Goal: Understand process/instructions

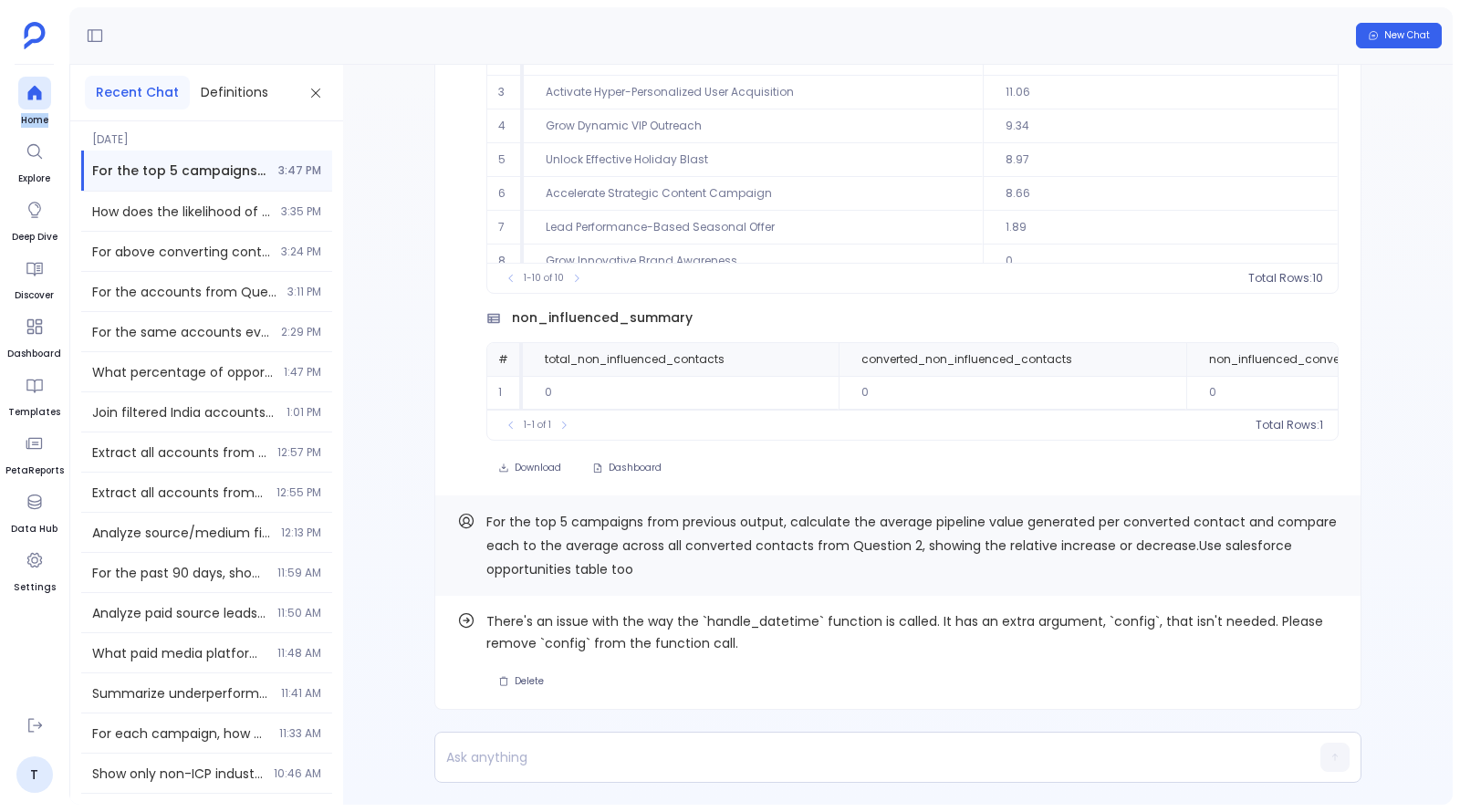
scroll to position [78, 0]
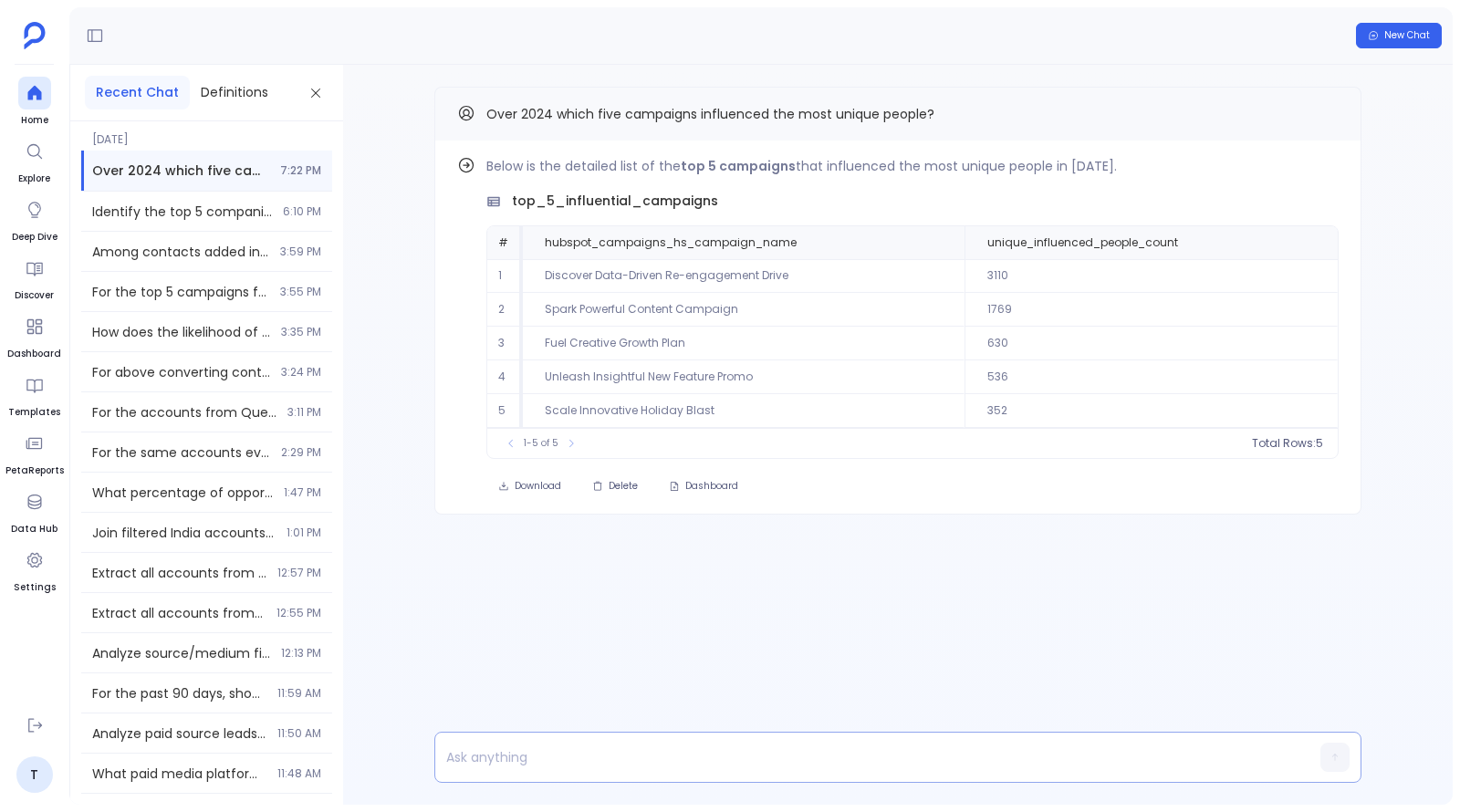
click at [547, 757] on p at bounding box center [862, 757] width 854 height 25
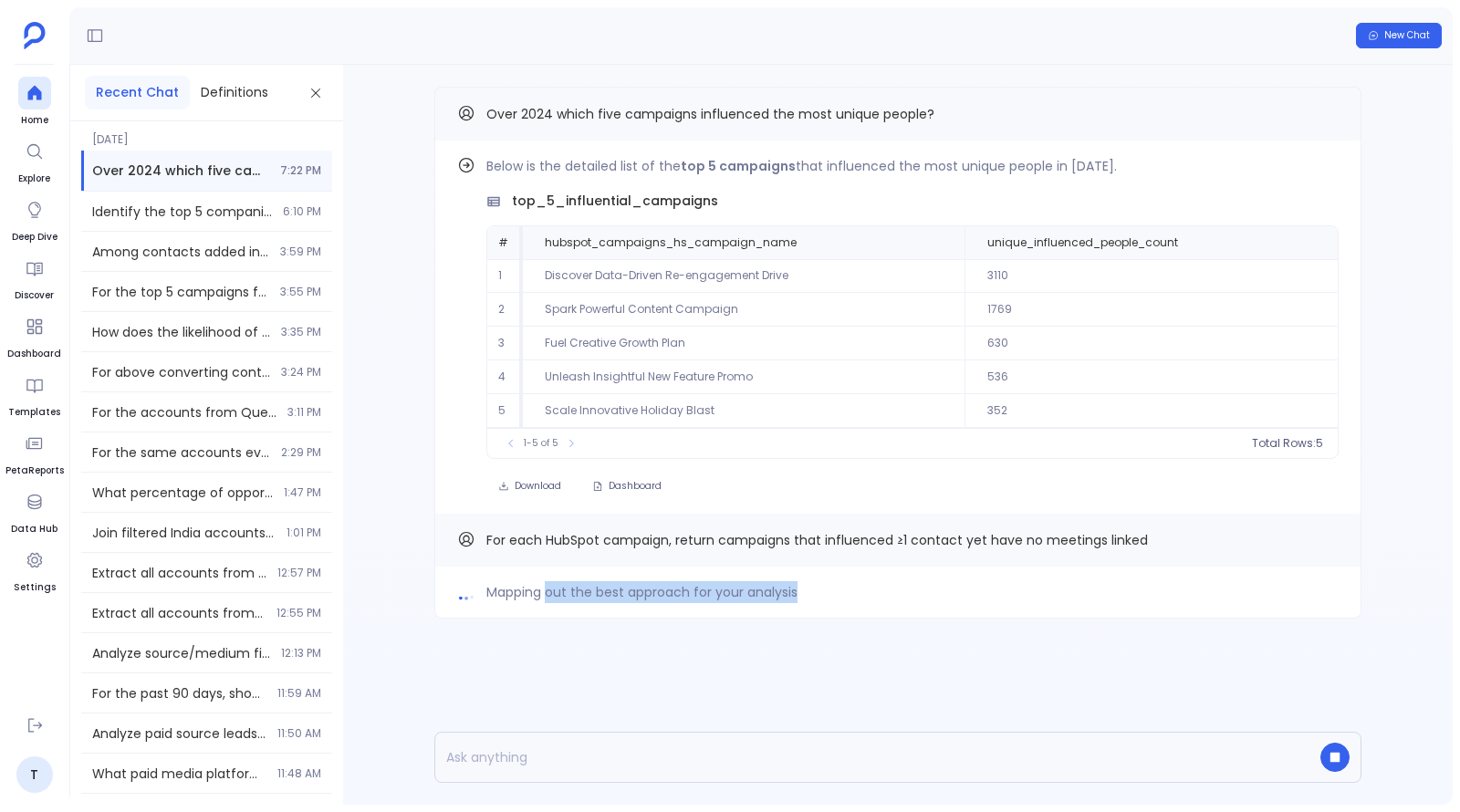
drag, startPoint x: 545, startPoint y: 588, endPoint x: 908, endPoint y: 605, distance: 363.4
click at [908, 605] on div "Mapping out the best approach for your analysis" at bounding box center [898, 592] width 927 height 52
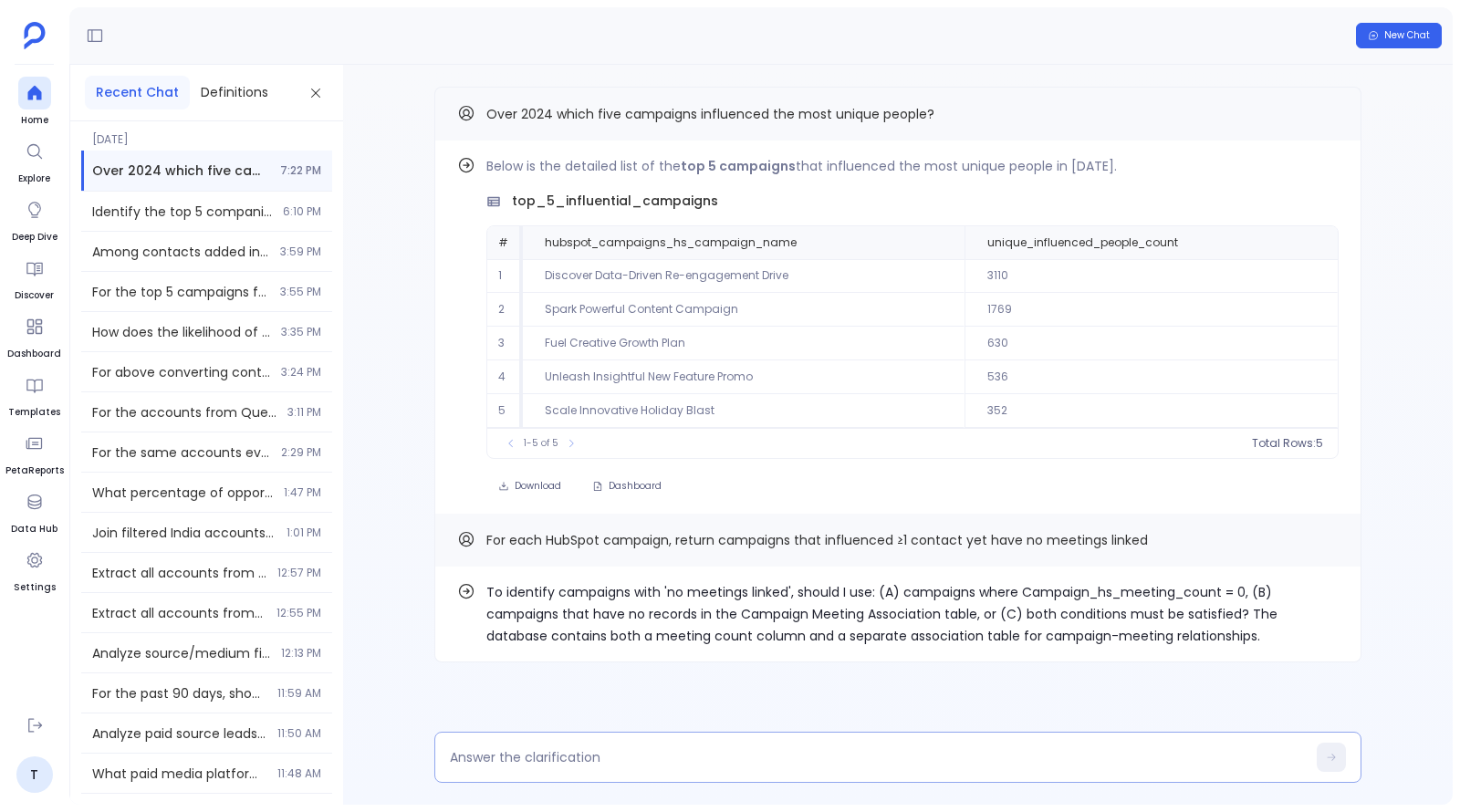
click at [696, 763] on textarea at bounding box center [877, 757] width 855 height 19
type textarea "B"
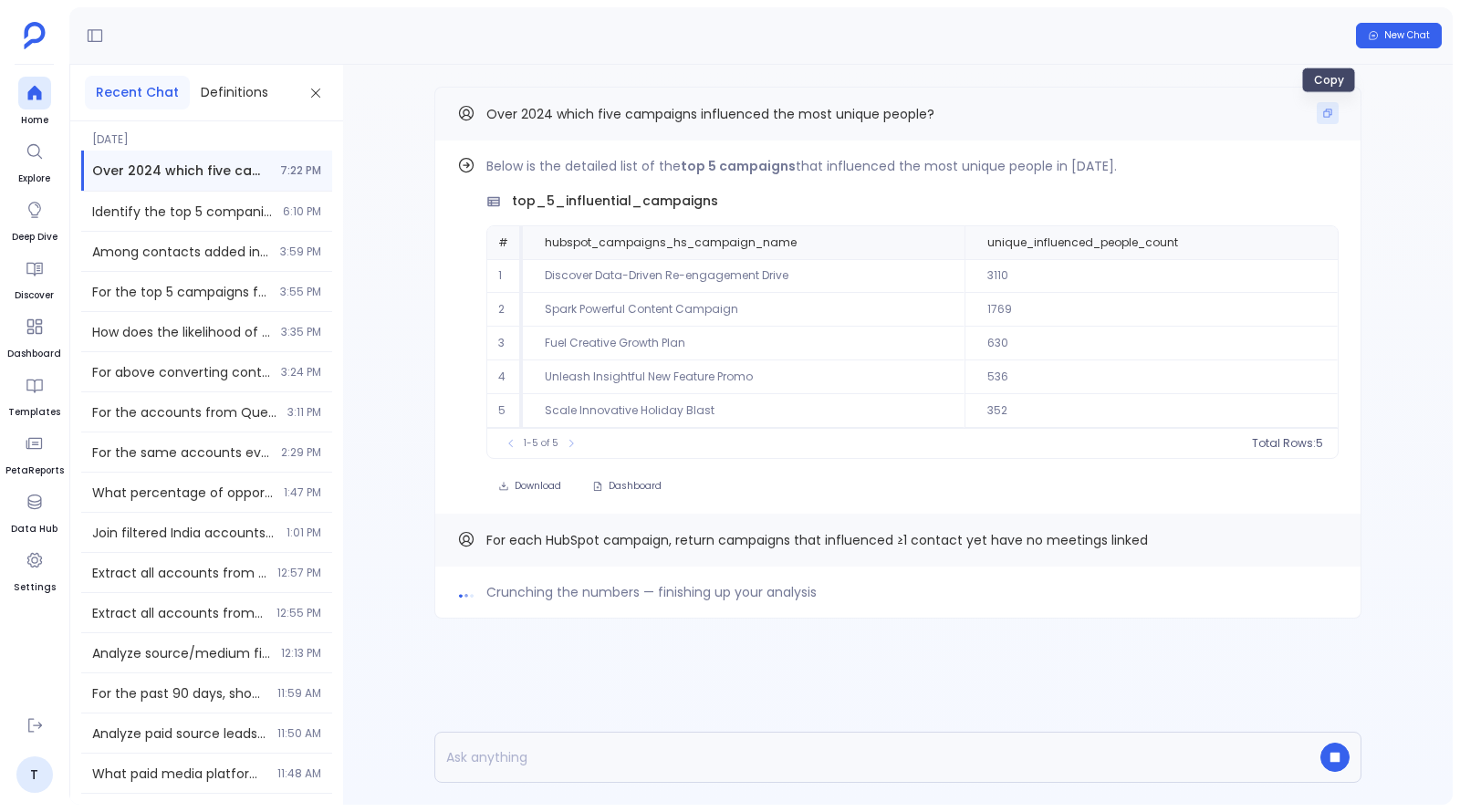
click at [1327, 111] on icon "Copy" at bounding box center [1328, 114] width 8 height 8
click at [1302, 169] on span "Find out how" at bounding box center [1275, 168] width 72 height 15
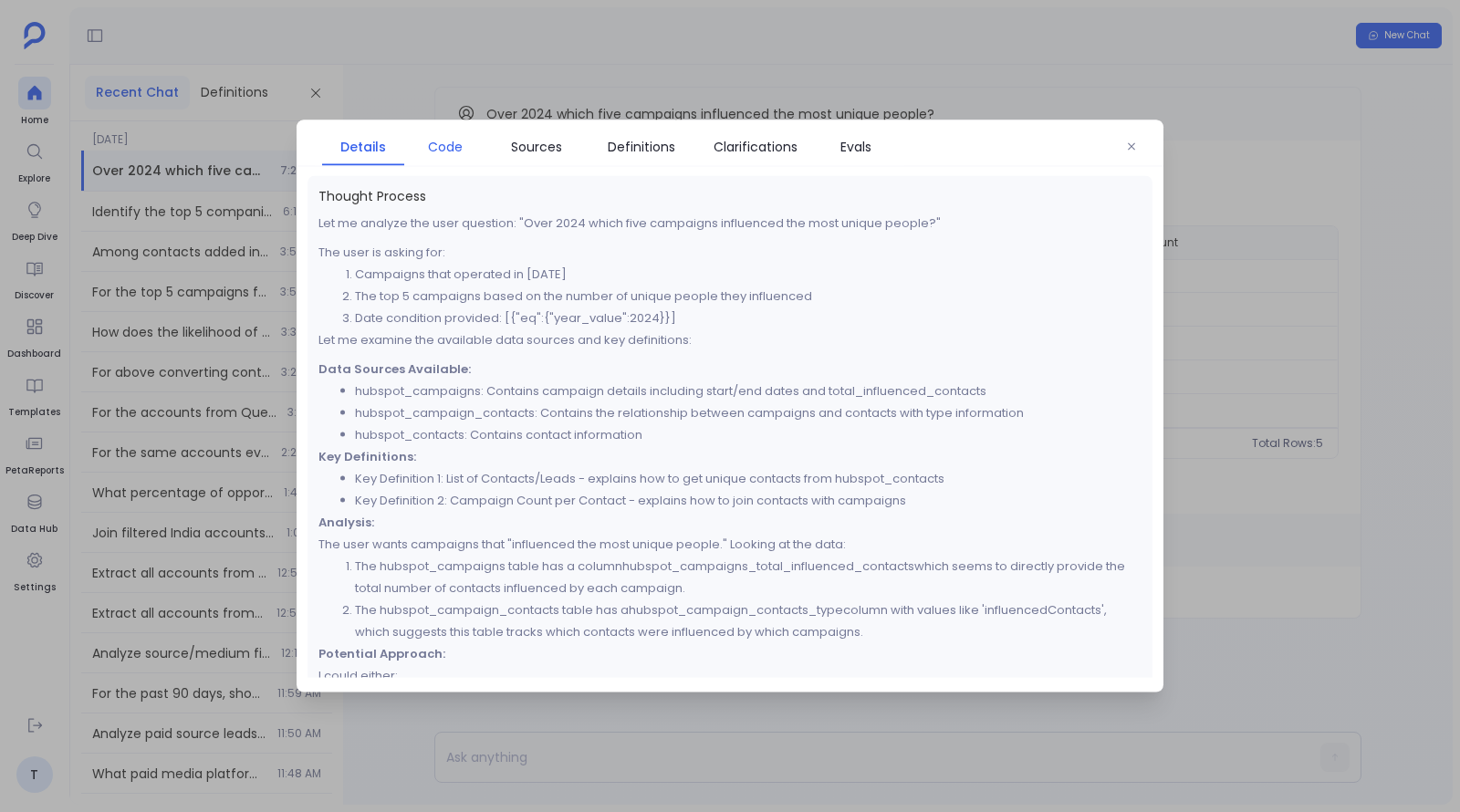
click at [431, 149] on span "Code" at bounding box center [445, 147] width 34 height 20
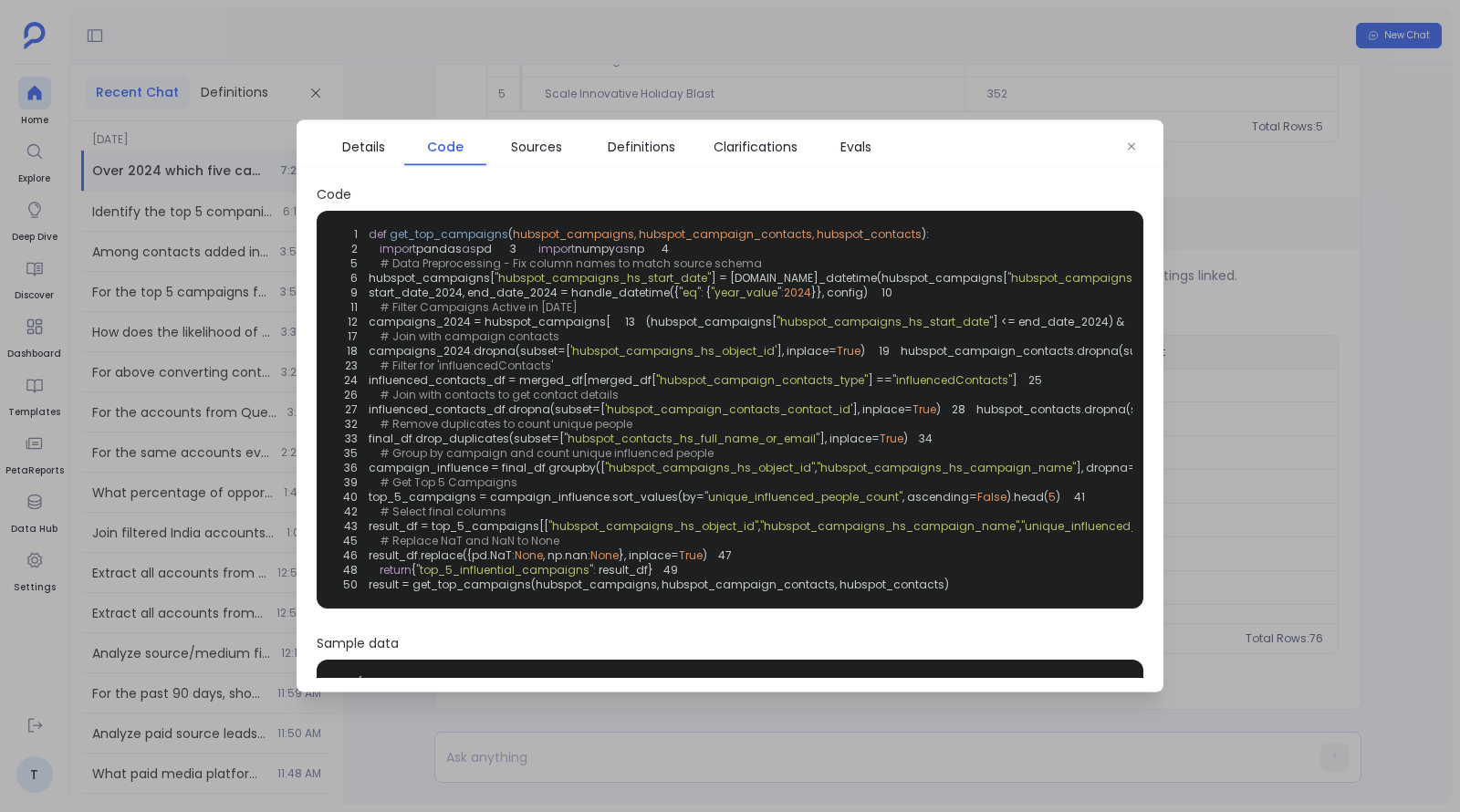
click at [1299, 433] on div at bounding box center [730, 406] width 1460 height 812
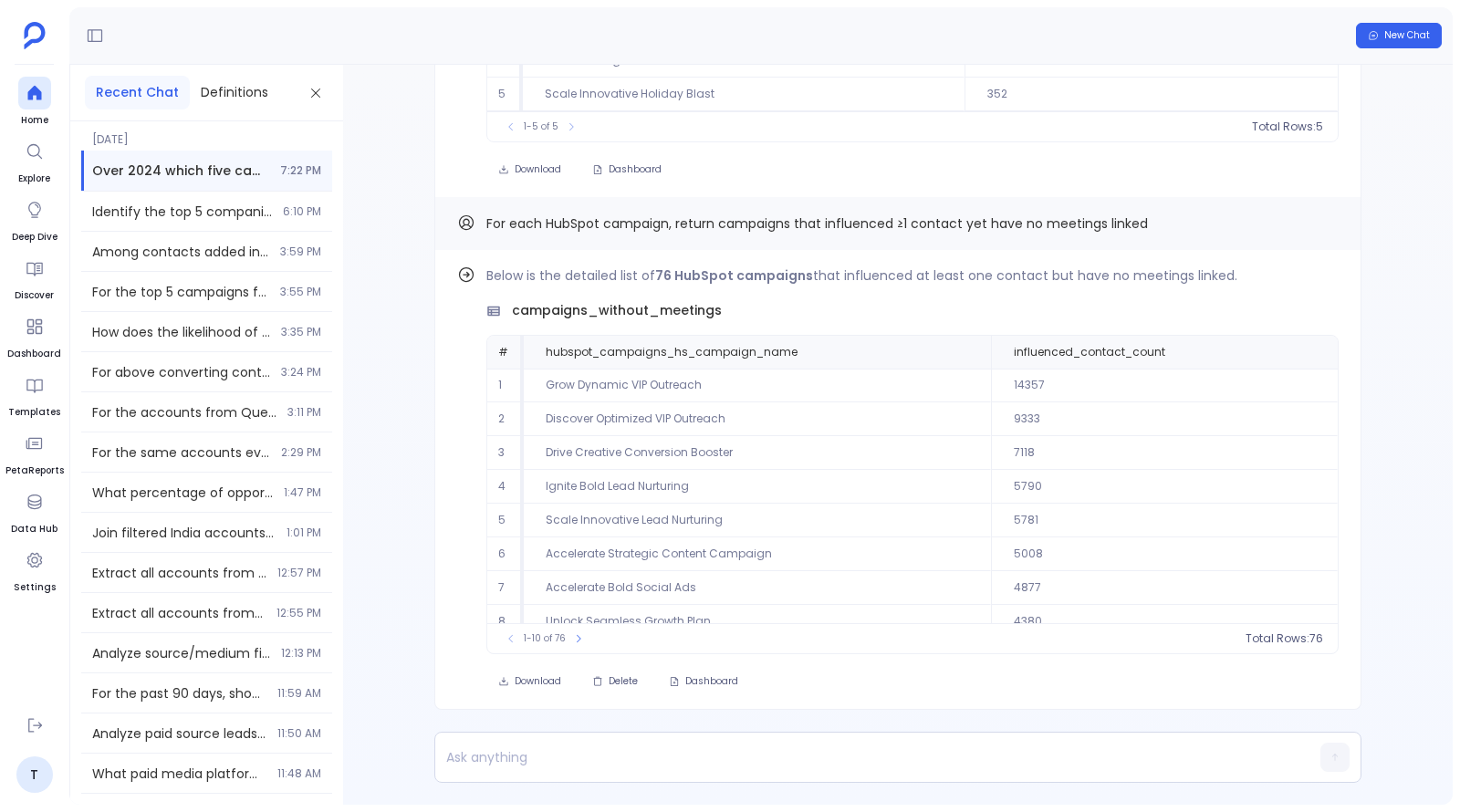
scroll to position [78, 0]
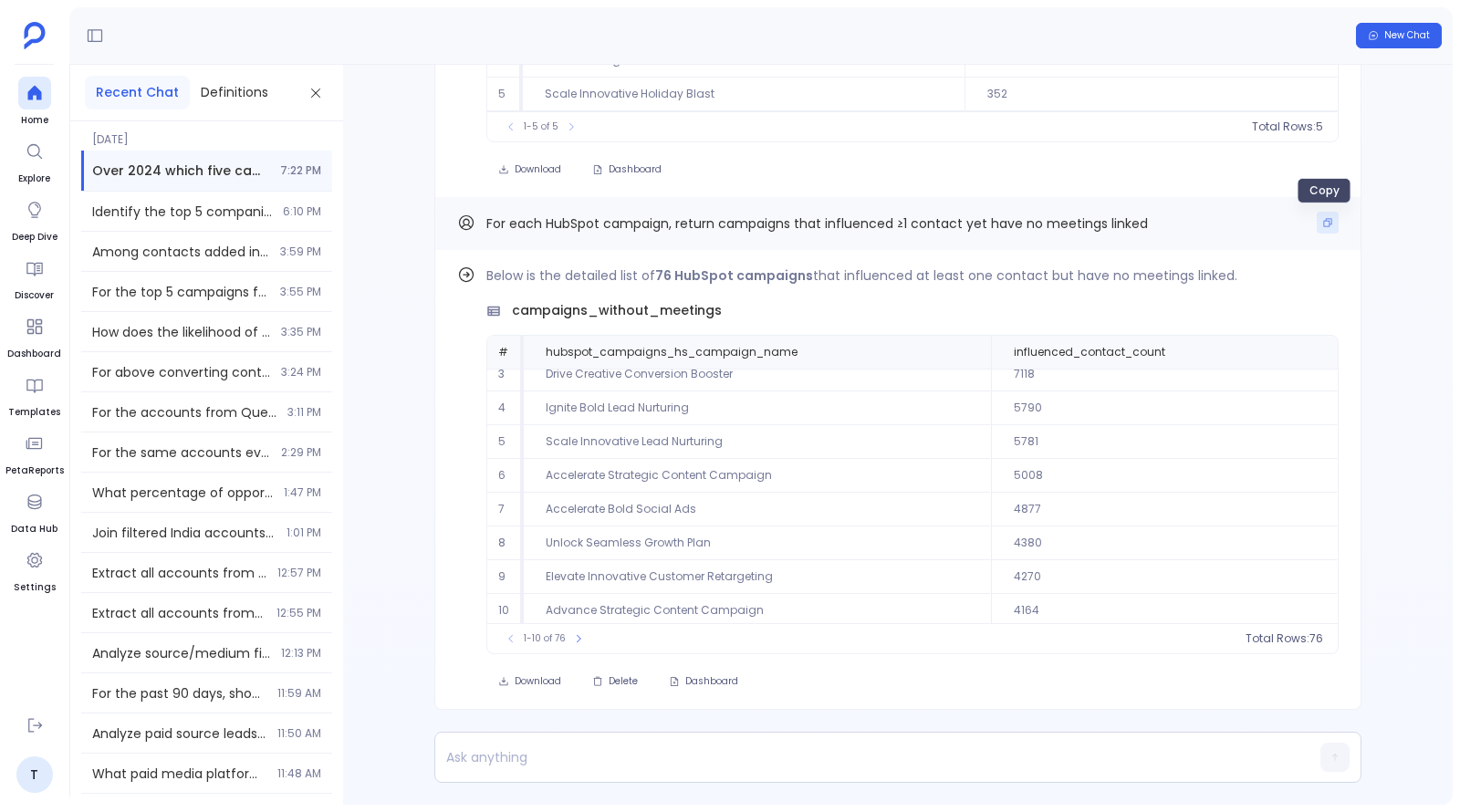
click at [1322, 227] on icon "Copy" at bounding box center [1327, 222] width 11 height 11
click at [1298, 274] on span "Find out how" at bounding box center [1275, 278] width 72 height 15
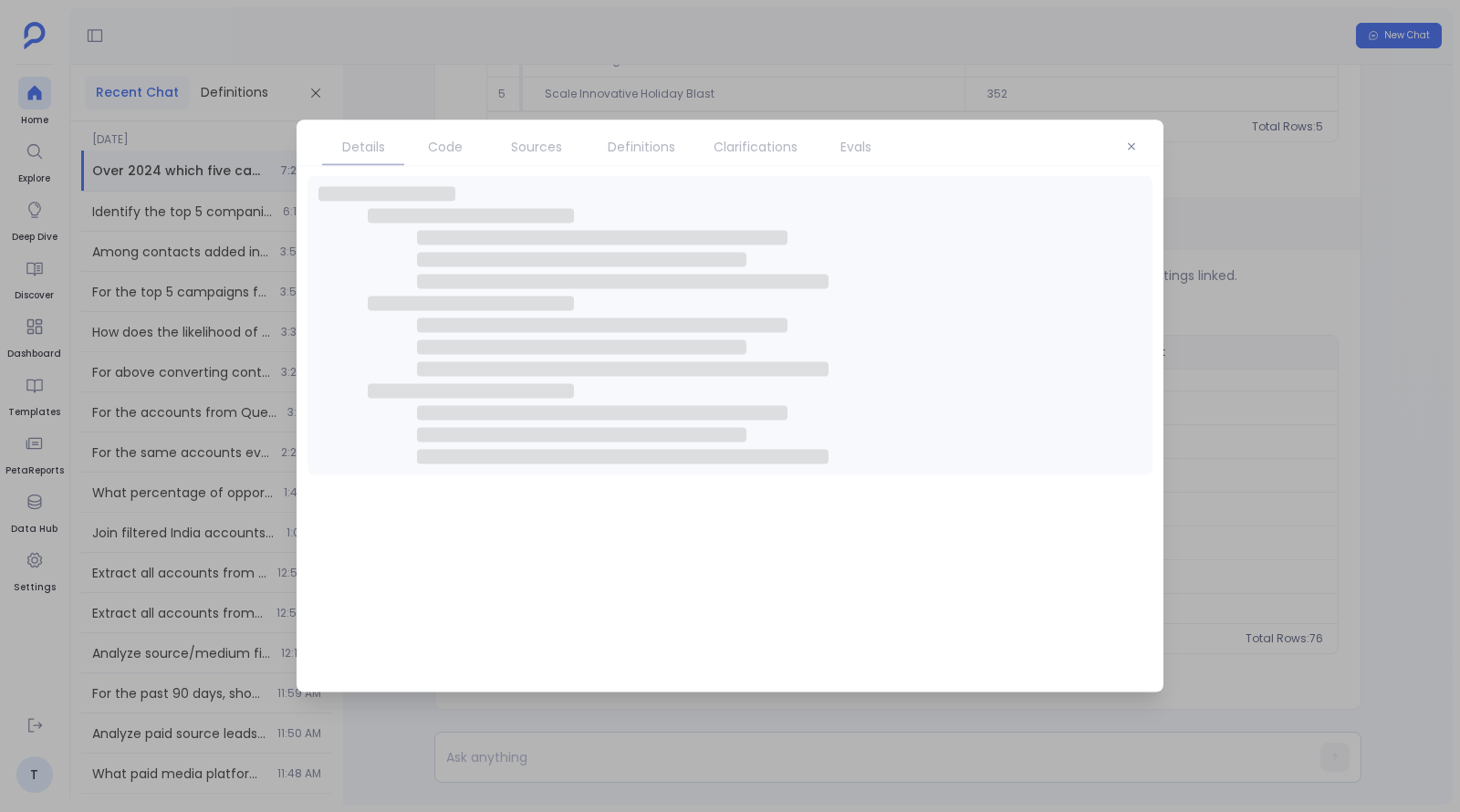
click at [540, 142] on span "Sources" at bounding box center [536, 147] width 51 height 20
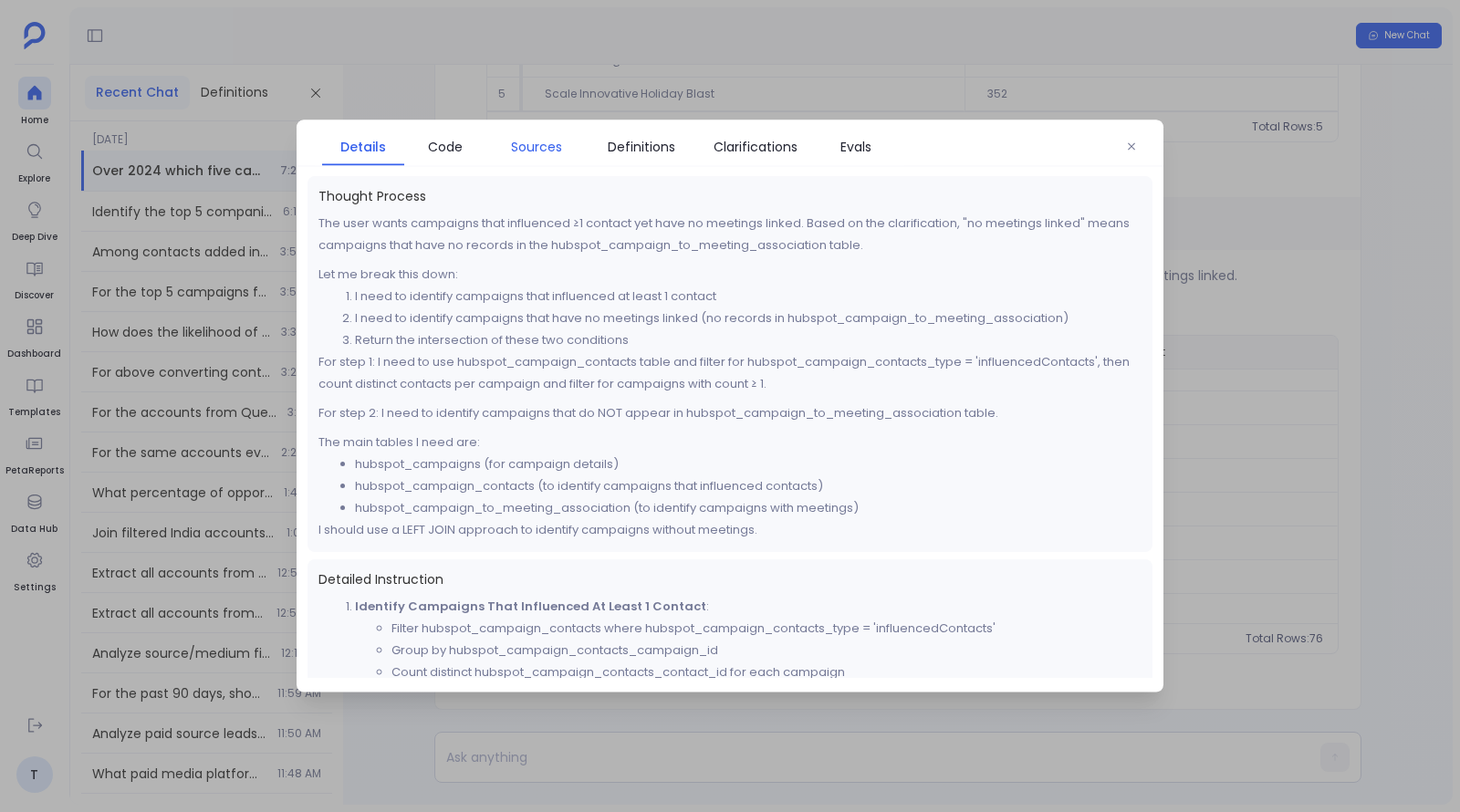
click at [540, 142] on span "Sources" at bounding box center [536, 147] width 51 height 20
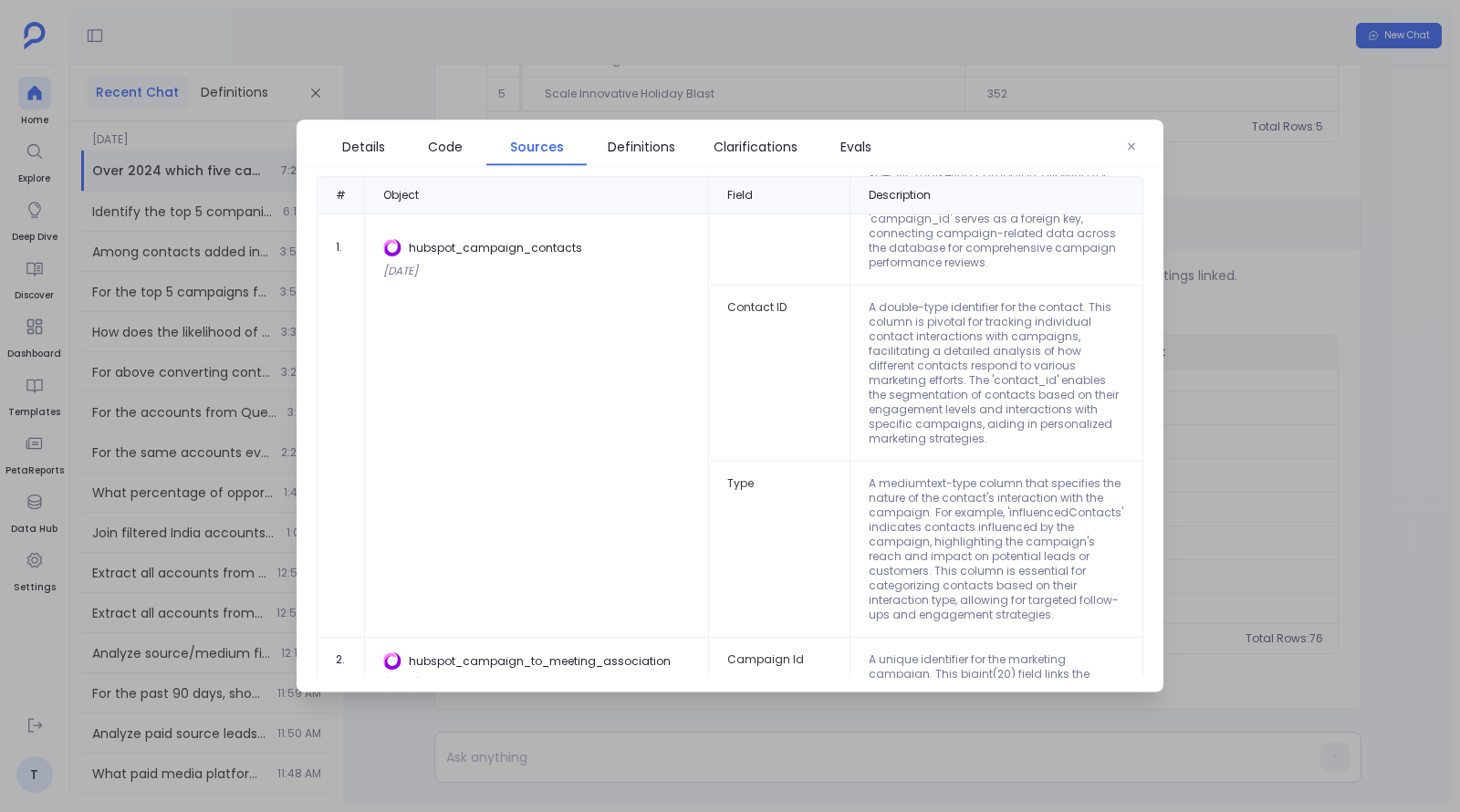
scroll to position [0, 0]
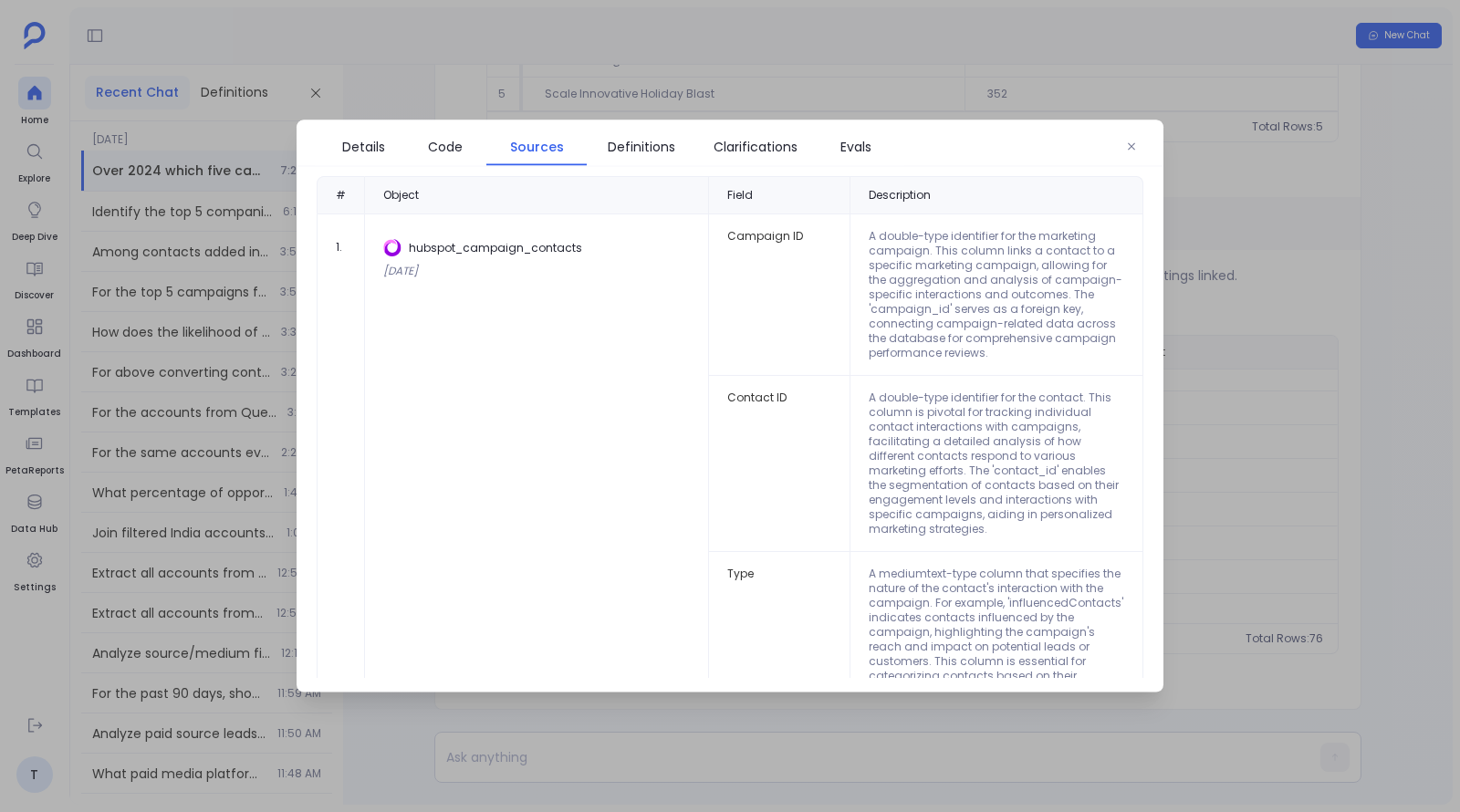
click at [1276, 465] on div at bounding box center [730, 406] width 1460 height 812
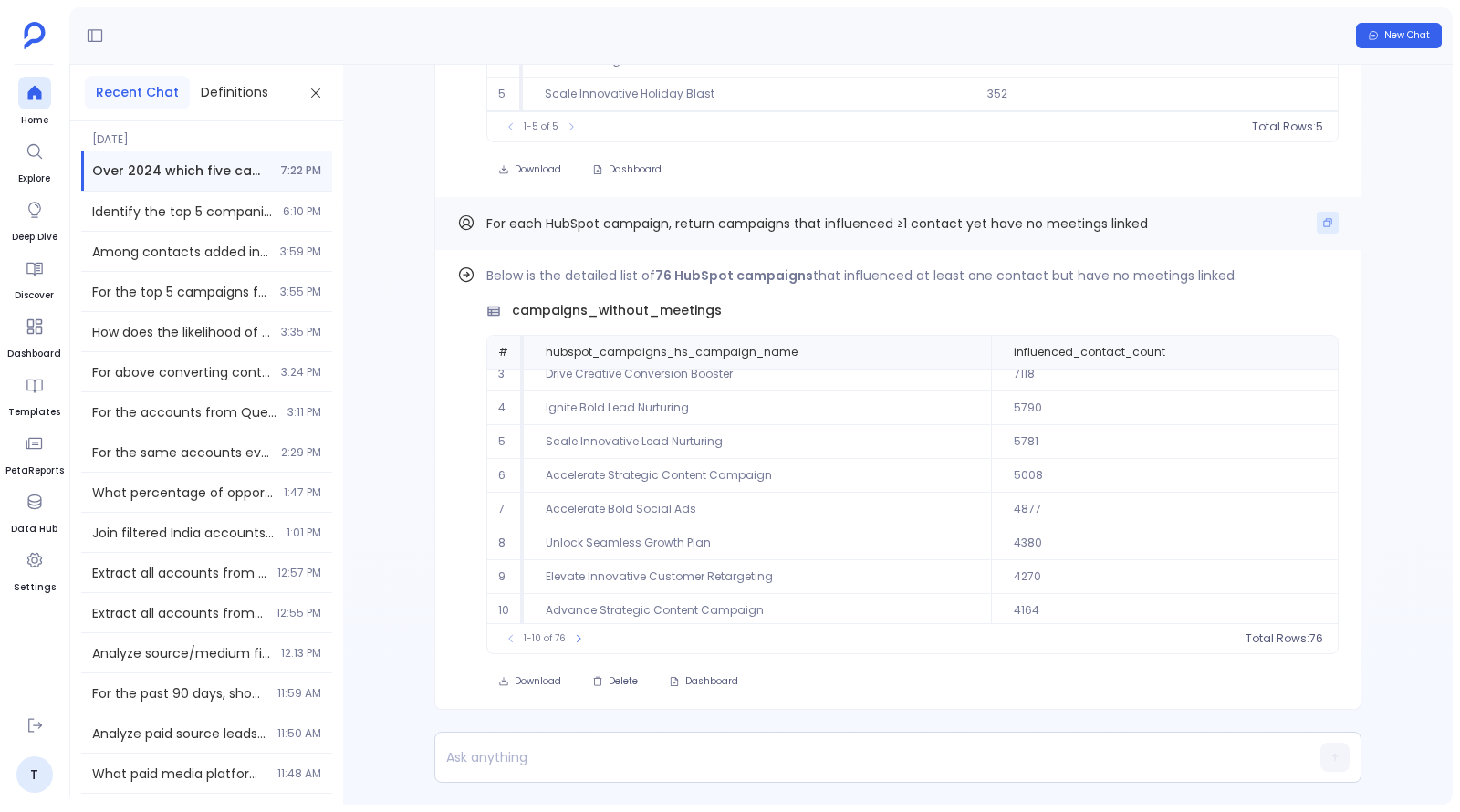
click at [1326, 219] on icon "Copy" at bounding box center [1327, 222] width 11 height 11
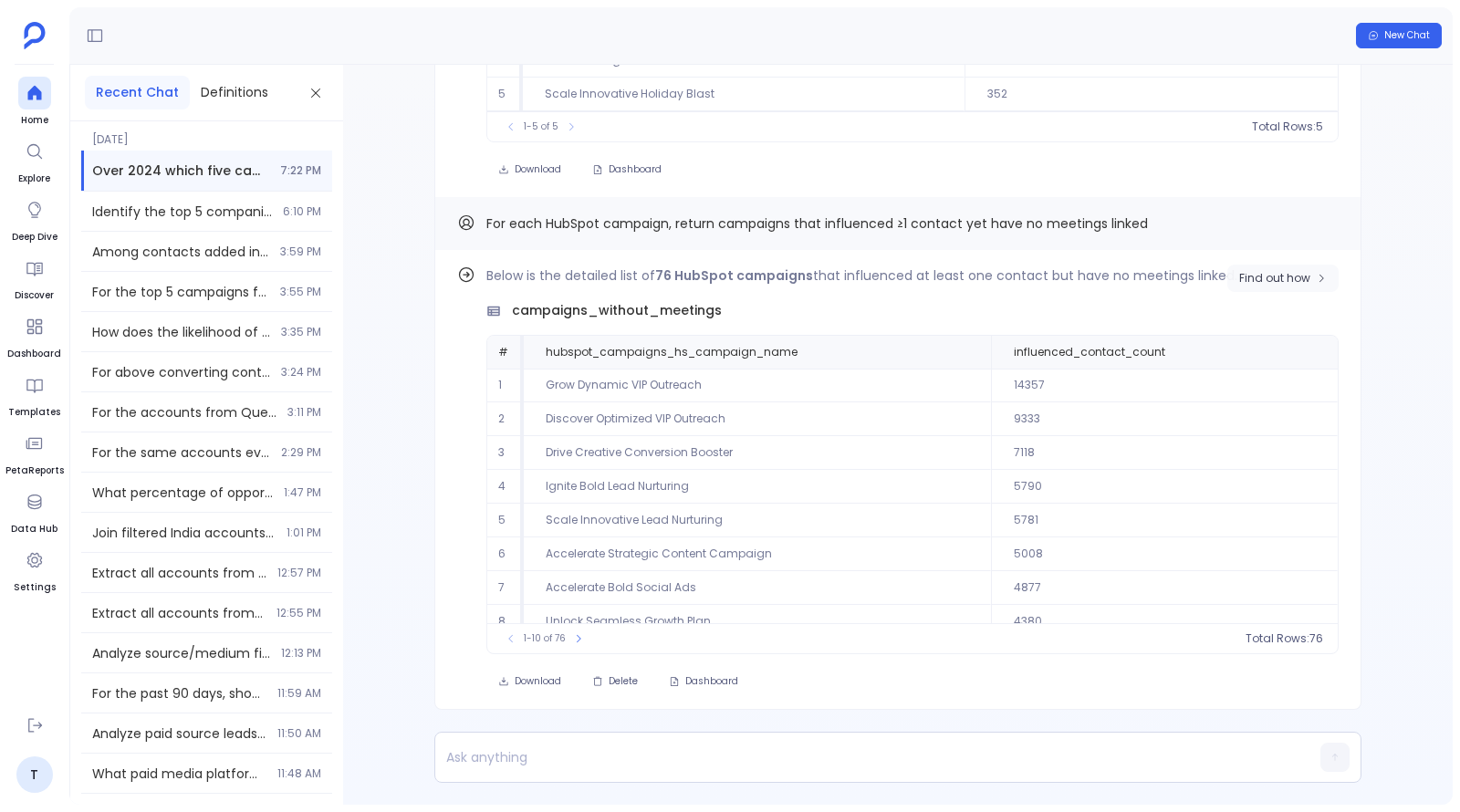
click at [1278, 269] on button "Find out how" at bounding box center [1283, 278] width 112 height 27
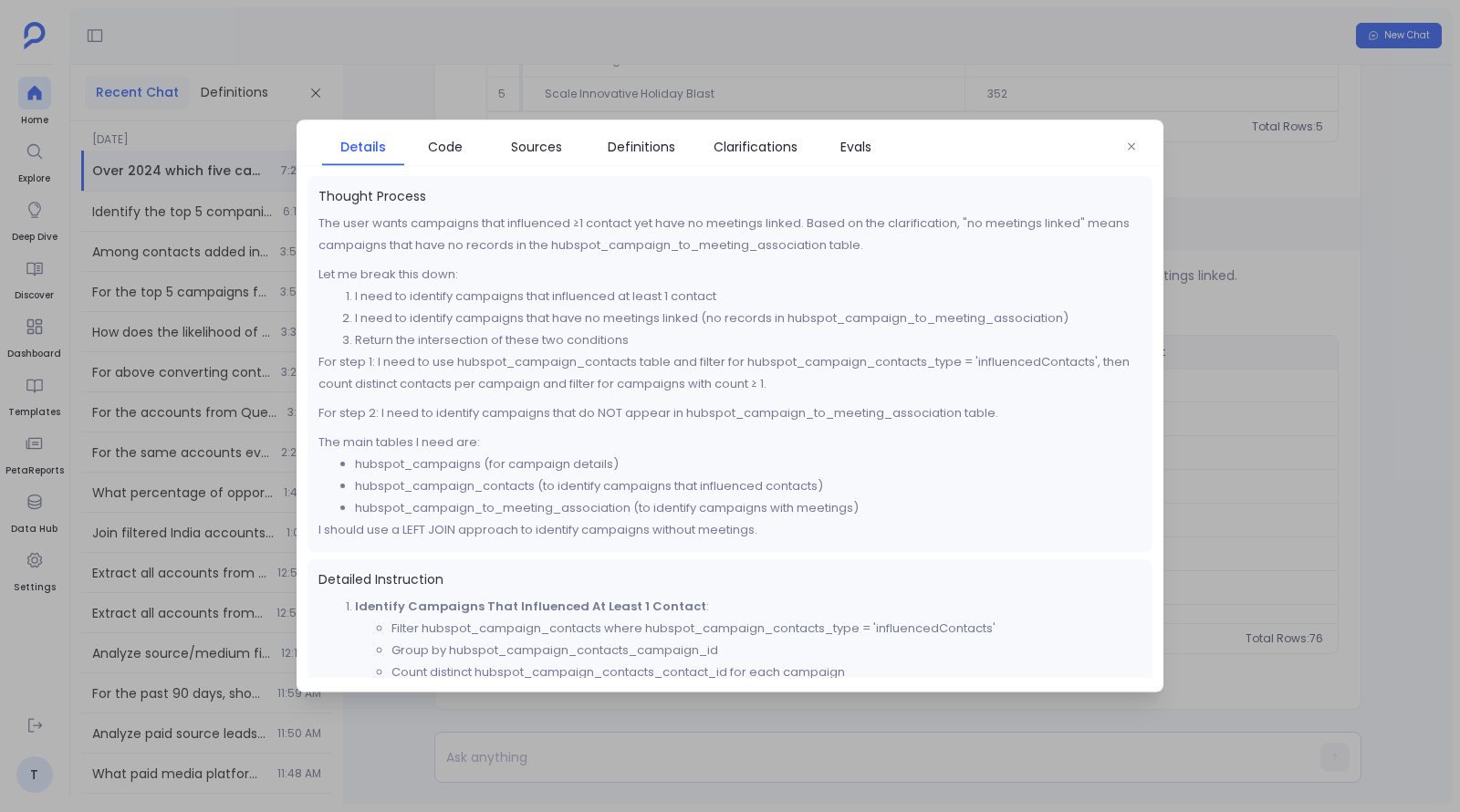
scroll to position [199, 0]
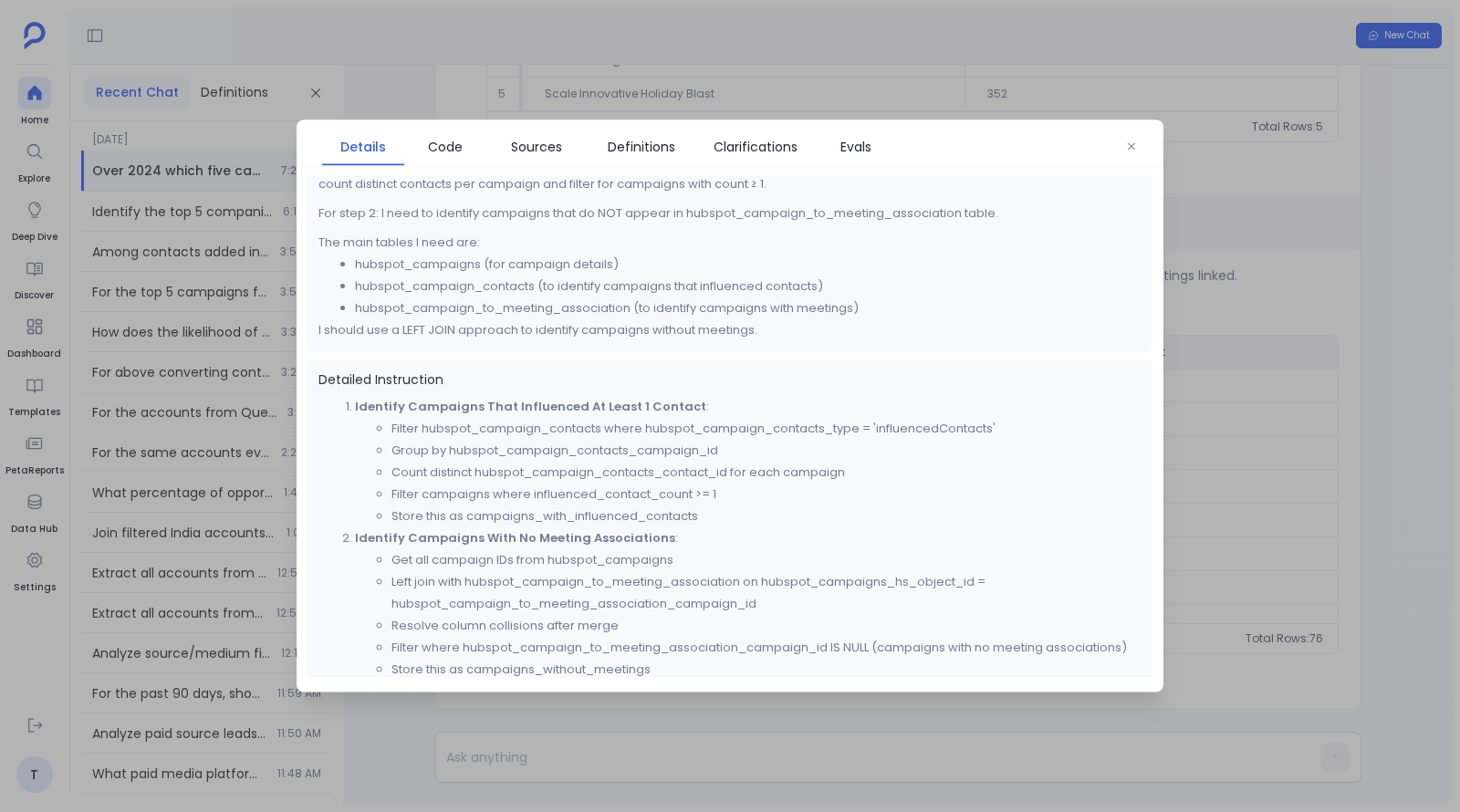
click at [1302, 416] on div at bounding box center [730, 406] width 1460 height 812
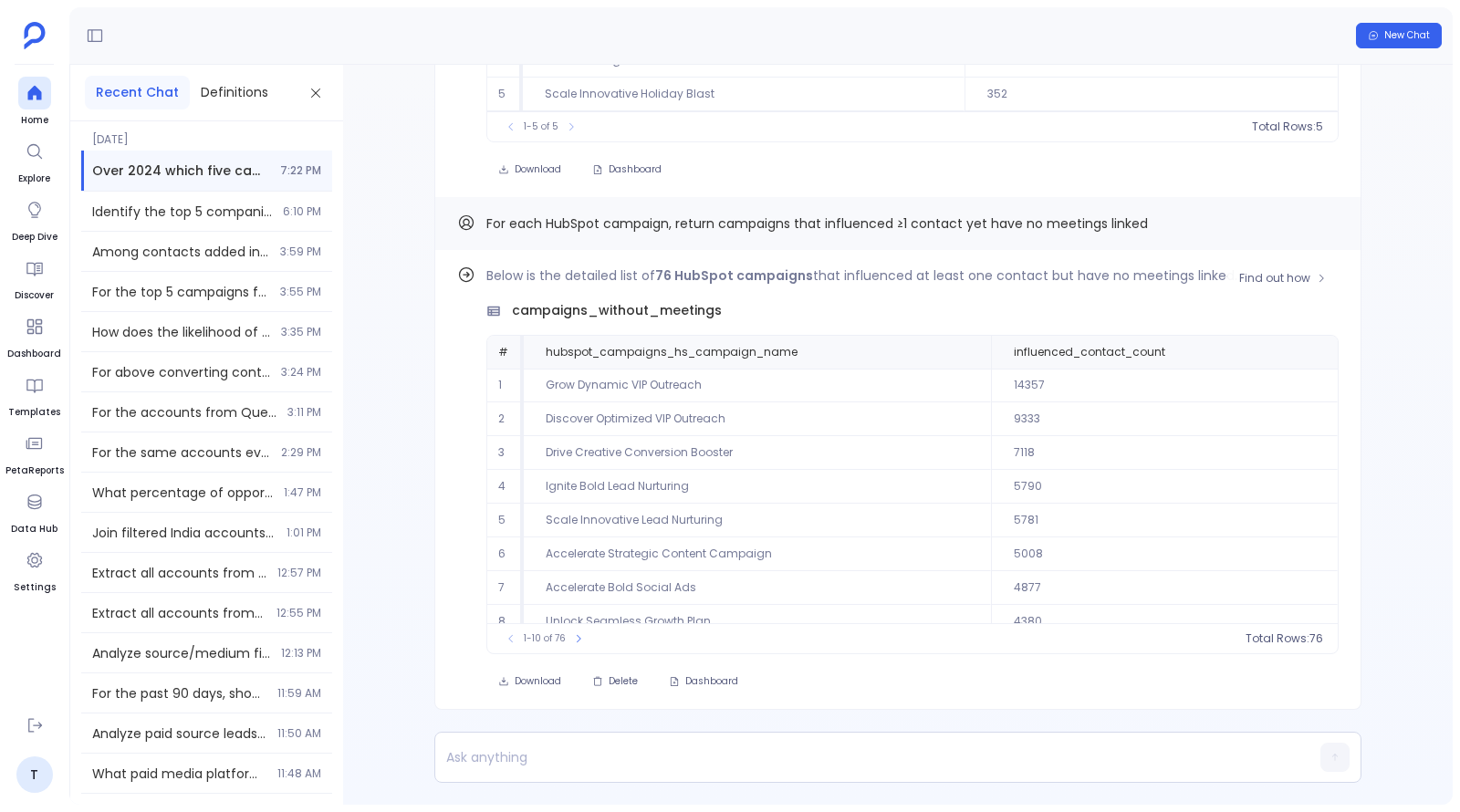
scroll to position [78, 0]
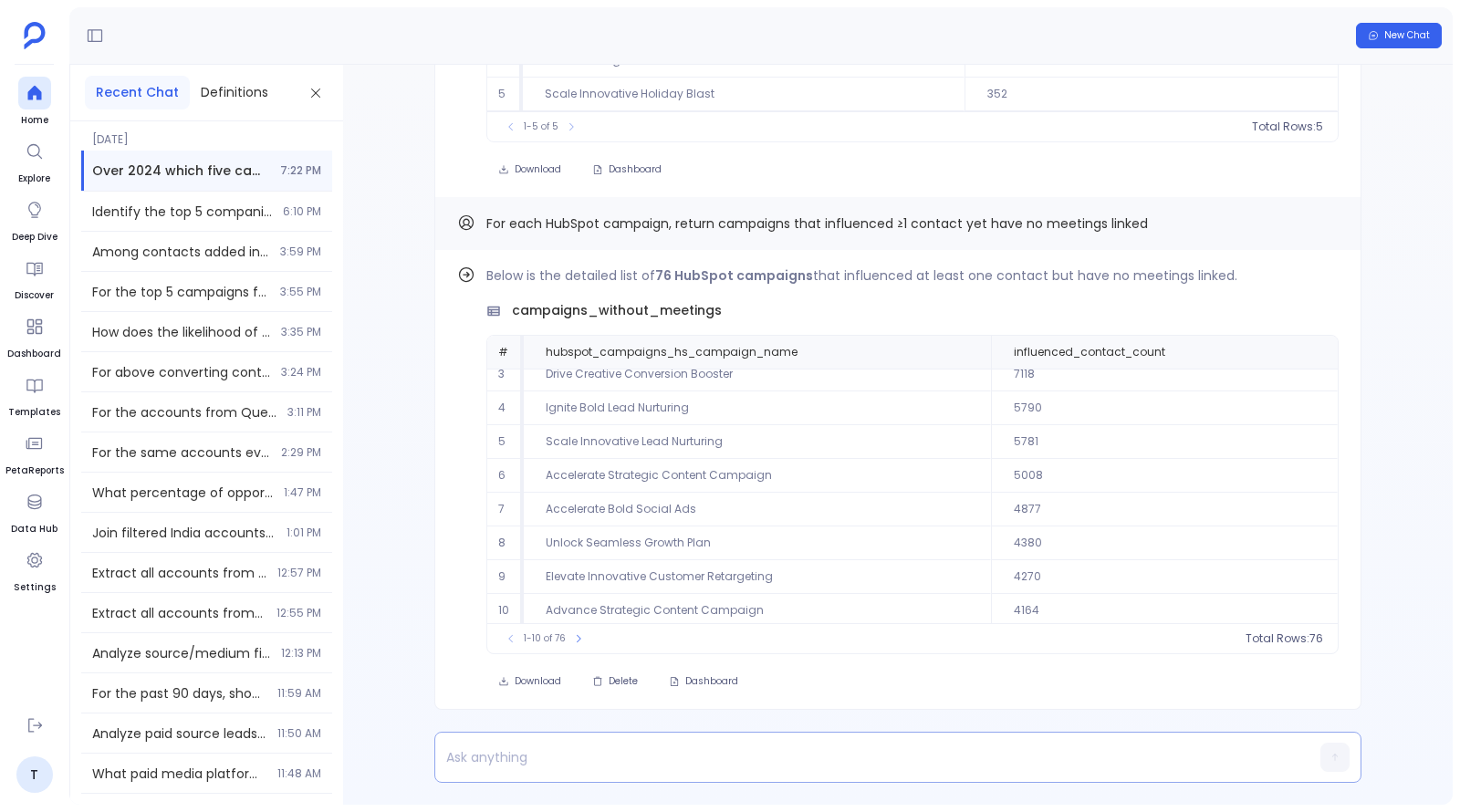
click at [688, 755] on p at bounding box center [862, 757] width 854 height 25
